Goal: Task Accomplishment & Management: Manage account settings

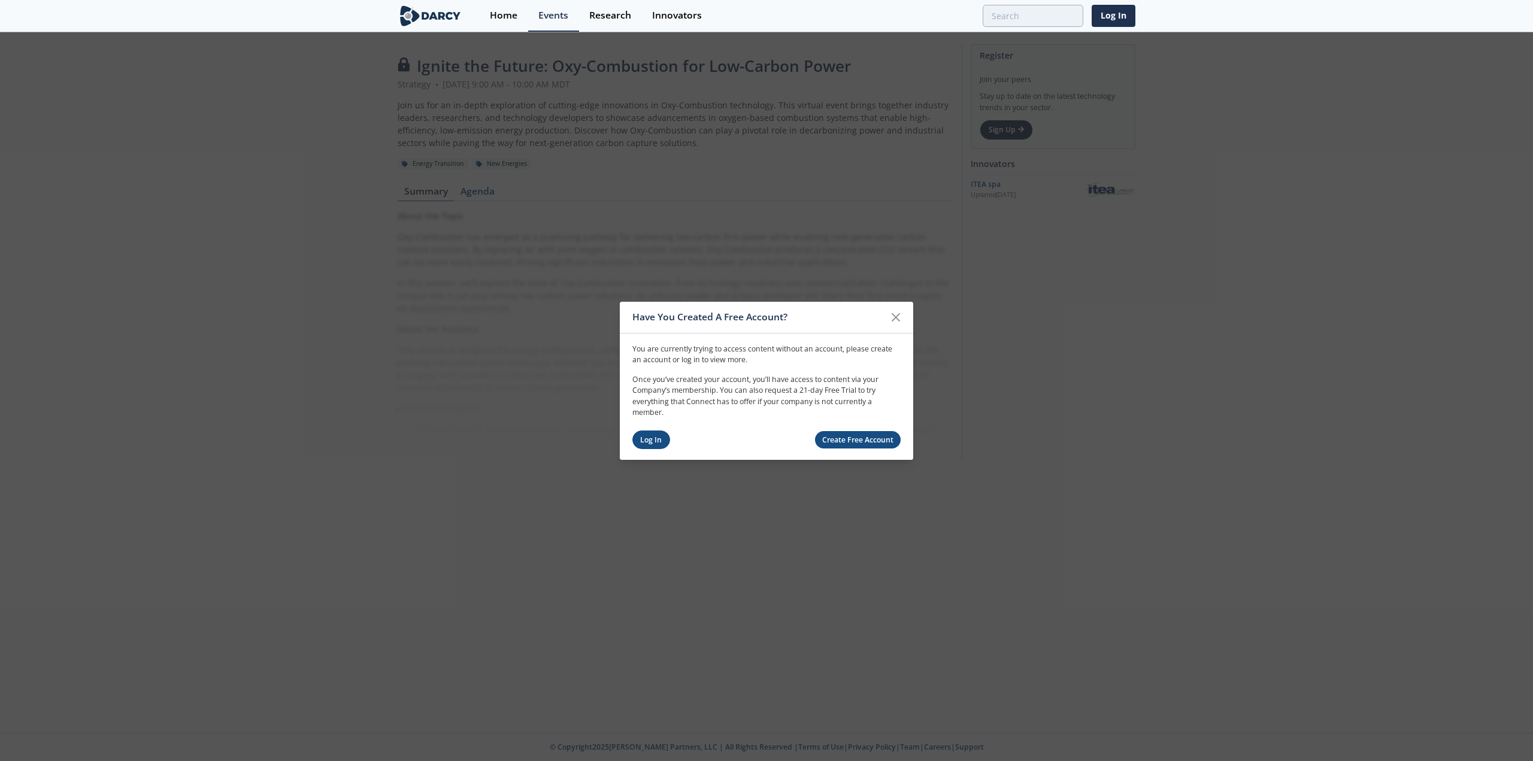
click at [649, 438] on link "Log In" at bounding box center [651, 440] width 38 height 19
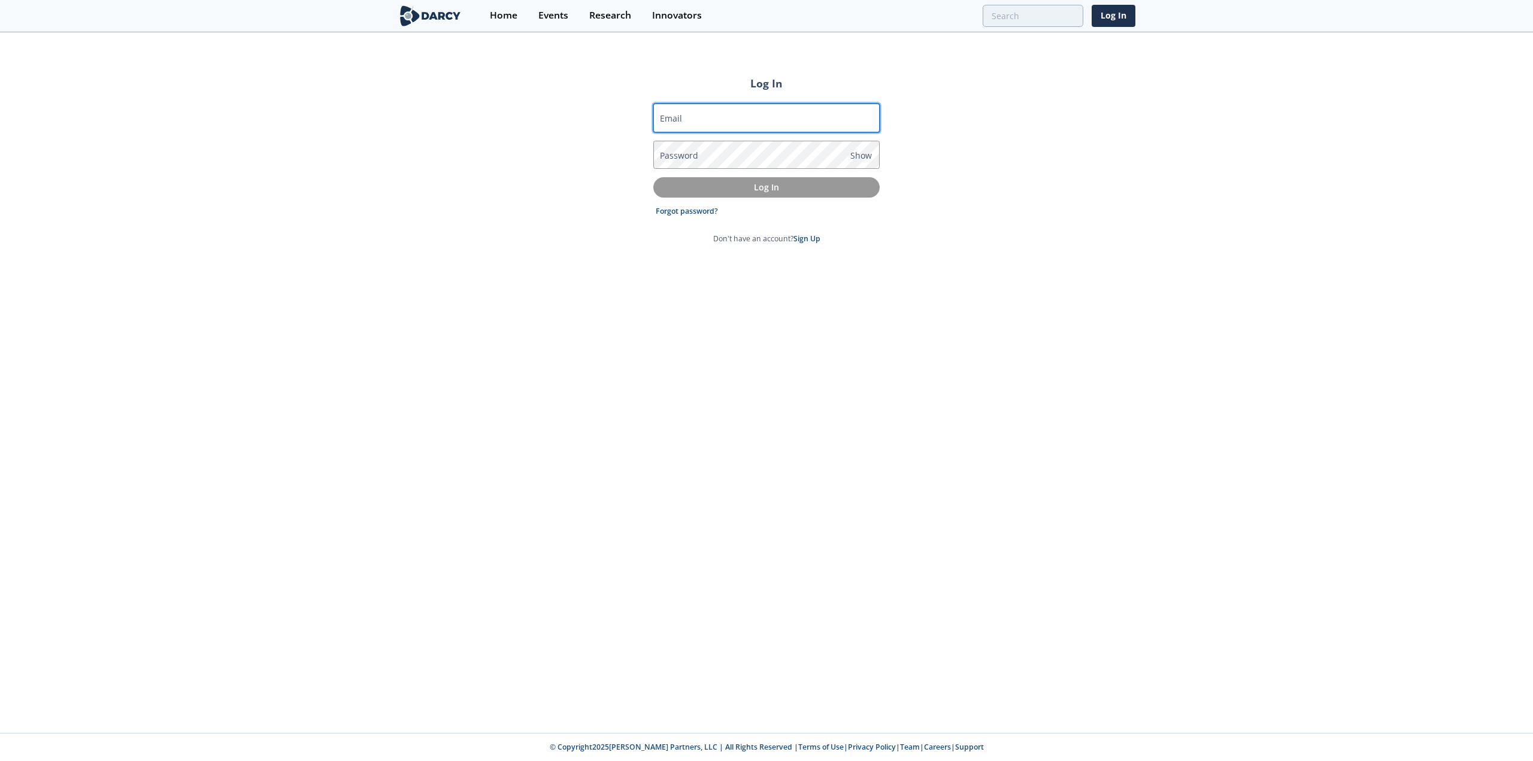
drag, startPoint x: 687, startPoint y: 119, endPoint x: 685, endPoint y: 128, distance: 9.3
click at [687, 119] on input "Email" at bounding box center [766, 118] width 226 height 29
type input "justin_alff@oxy.com"
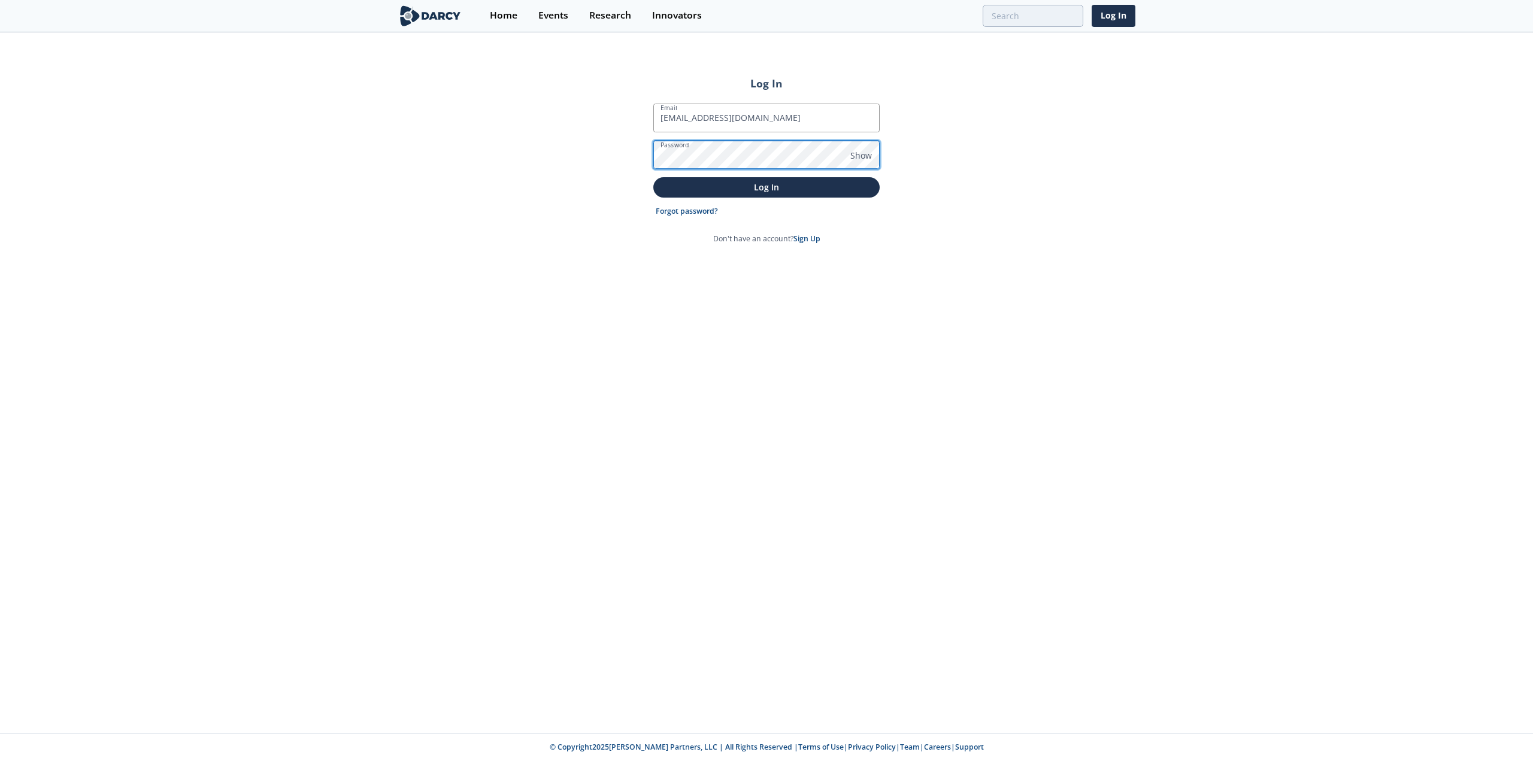
click at [653, 177] on button "Log In" at bounding box center [766, 187] width 226 height 20
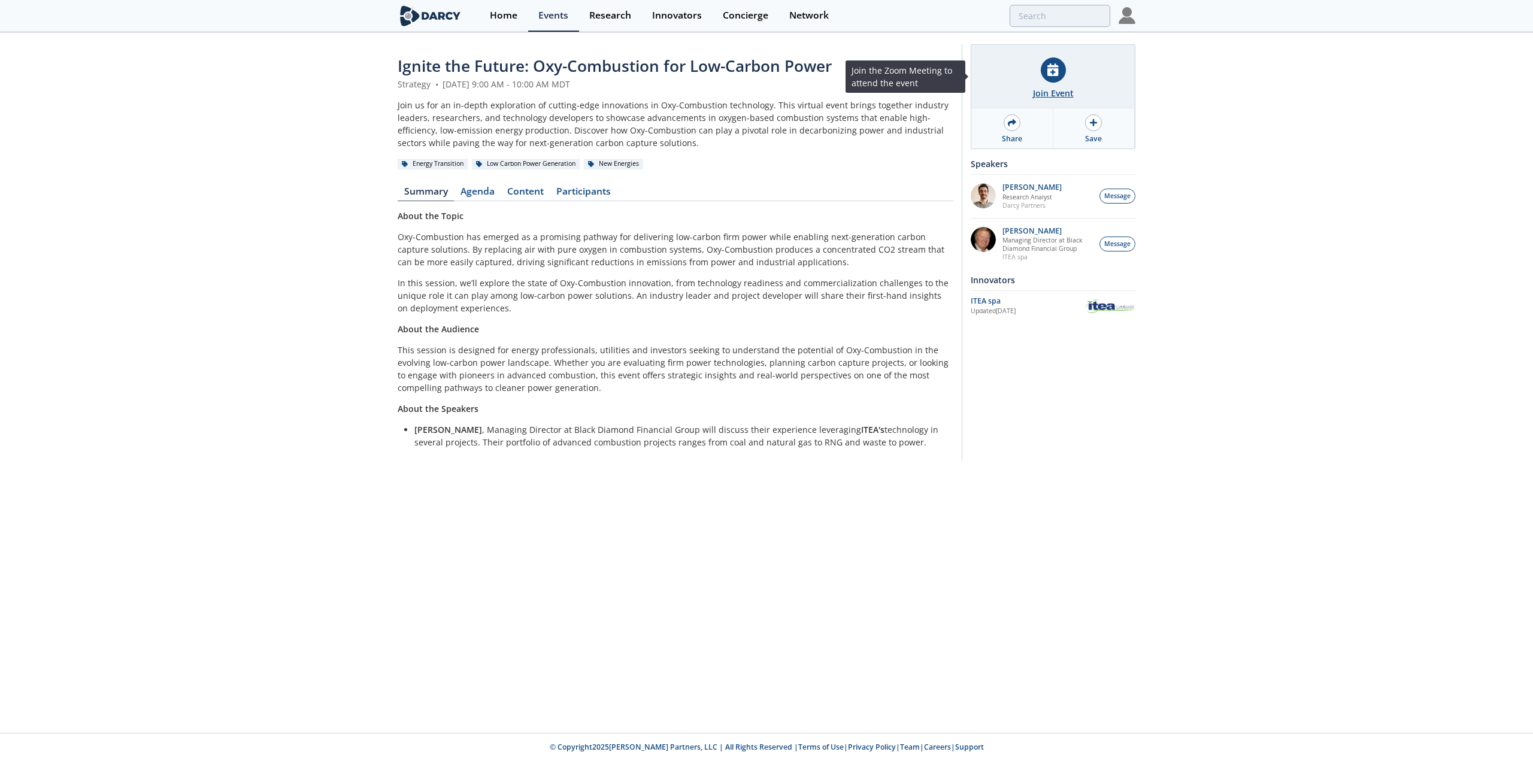
click at [1055, 74] on icon at bounding box center [1052, 69] width 11 height 13
